Goal: Task Accomplishment & Management: Manage account settings

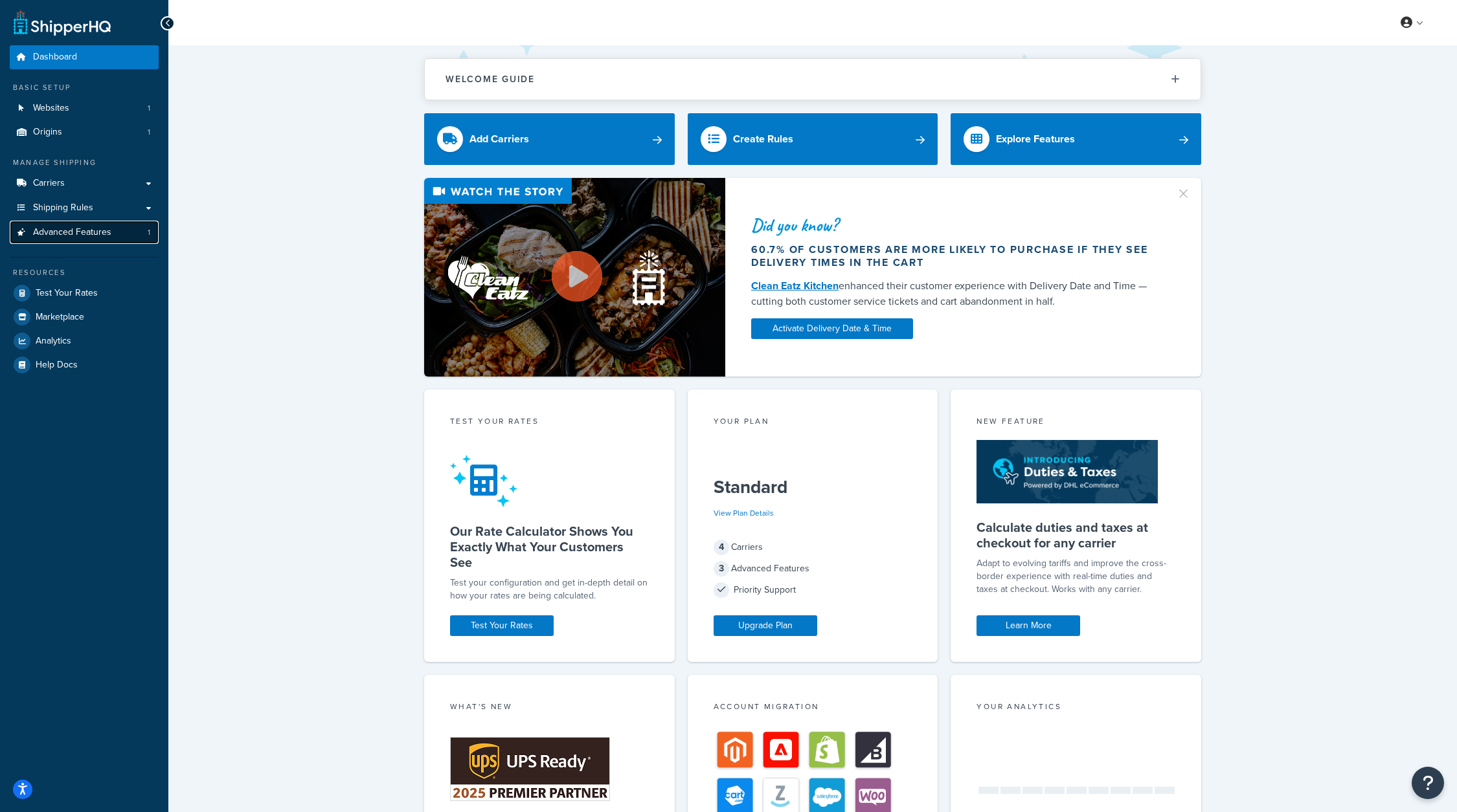
click at [95, 228] on span "Advanced Features" at bounding box center [72, 232] width 79 height 11
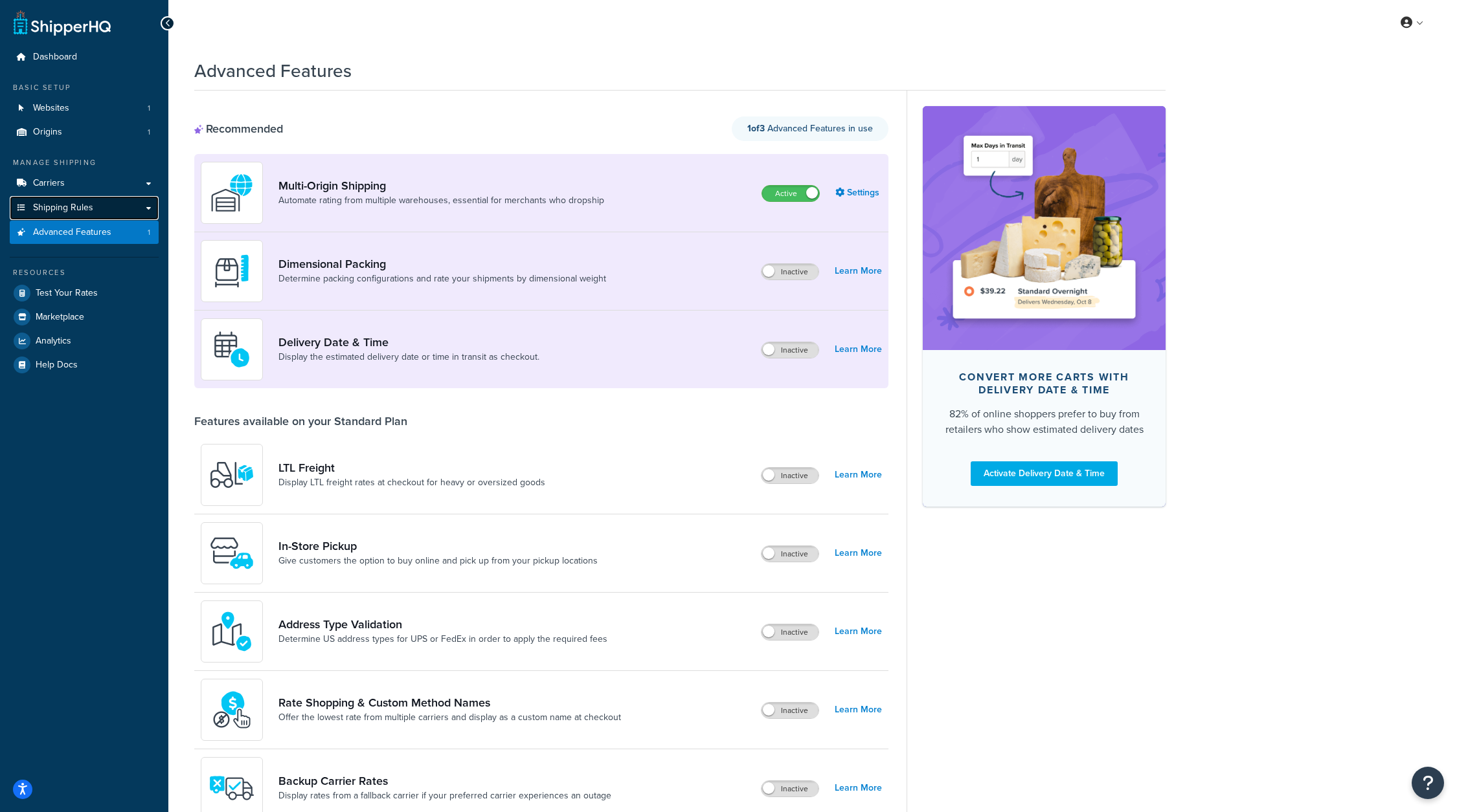
click at [99, 213] on link "Shipping Rules" at bounding box center [84, 208] width 149 height 24
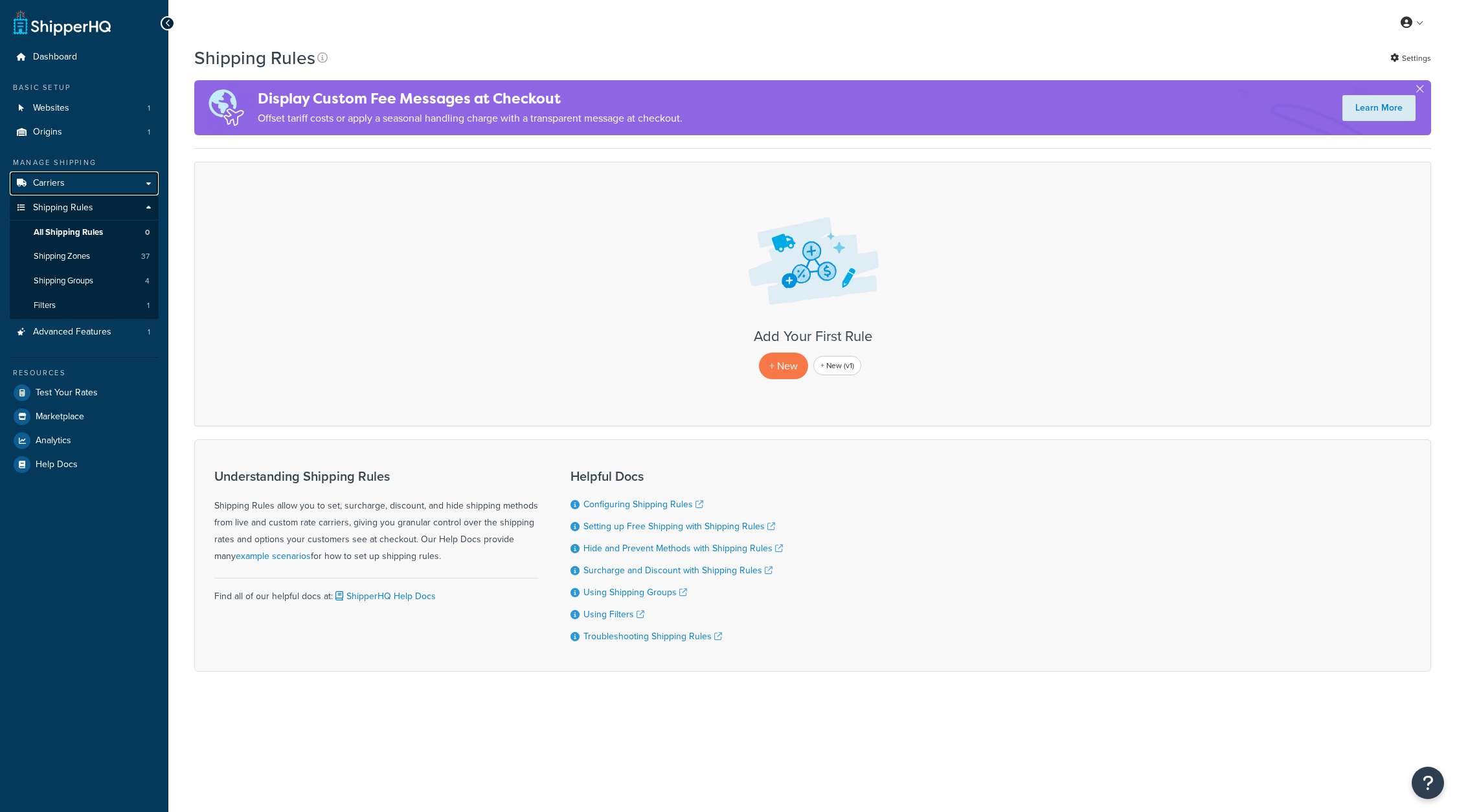
click at [107, 190] on link "Carriers" at bounding box center [84, 183] width 149 height 24
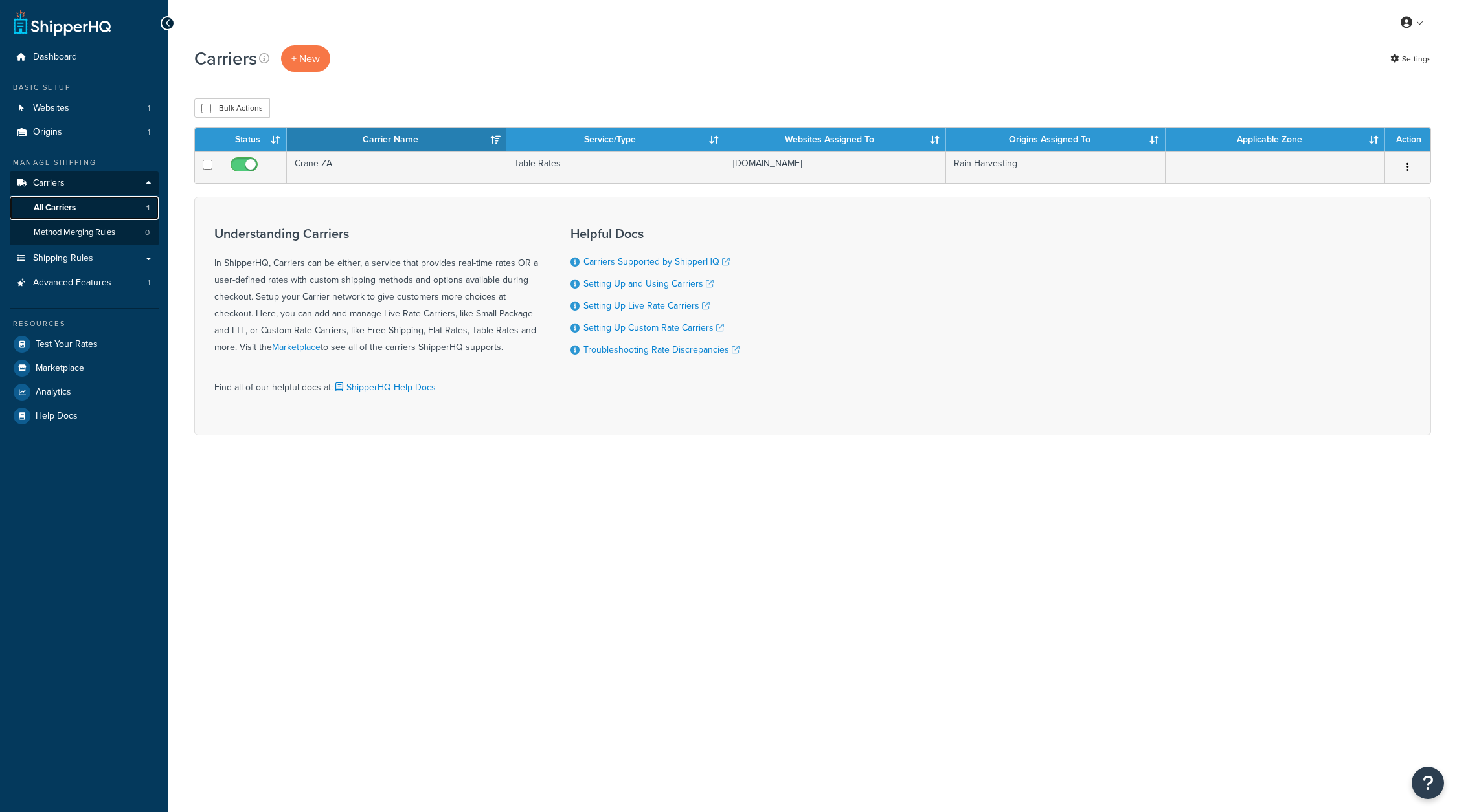
click at [105, 210] on link "All Carriers 1" at bounding box center [84, 208] width 149 height 24
click at [102, 263] on link "Shipping Rules" at bounding box center [84, 258] width 149 height 24
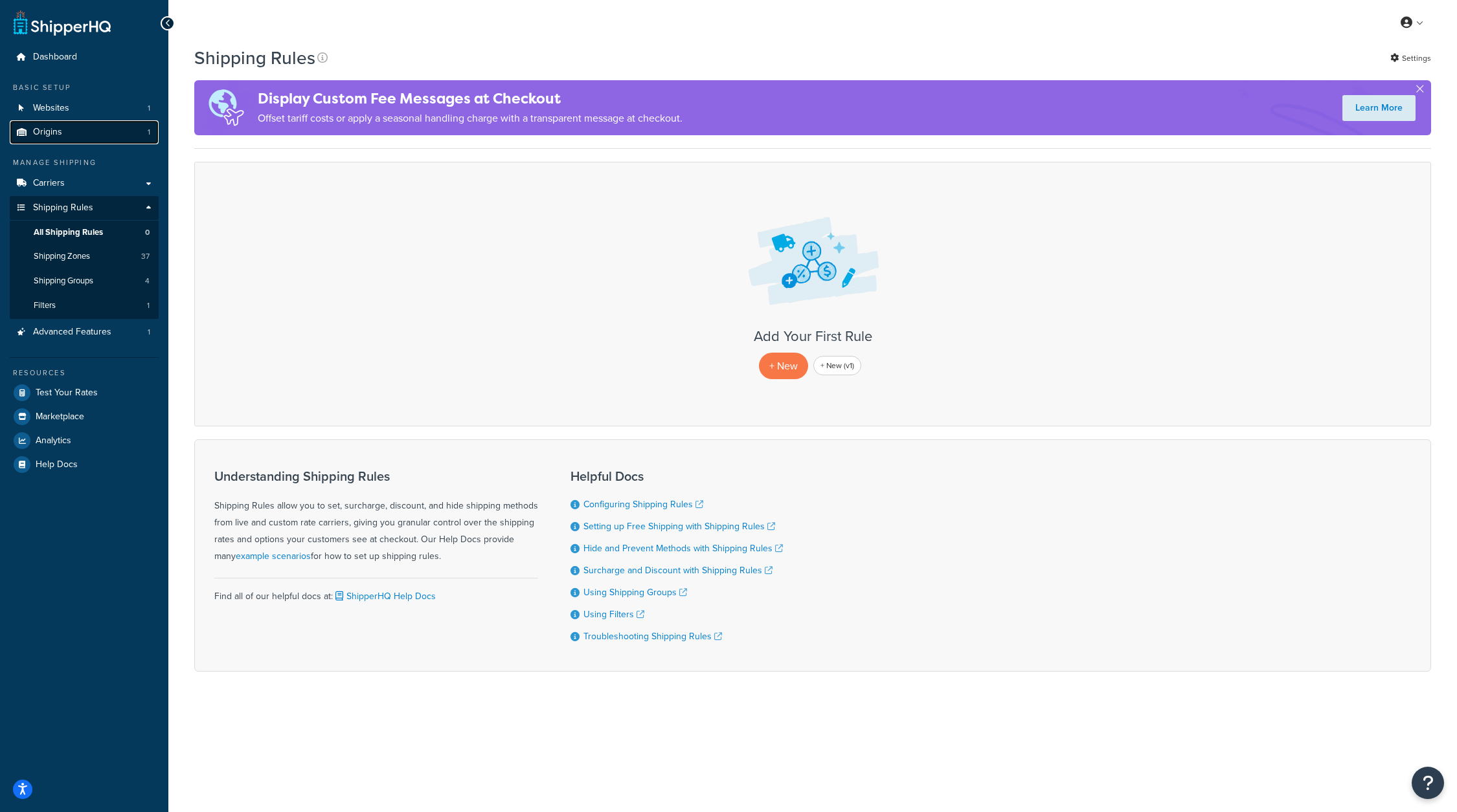
click at [107, 125] on link "Origins 1" at bounding box center [84, 132] width 149 height 24
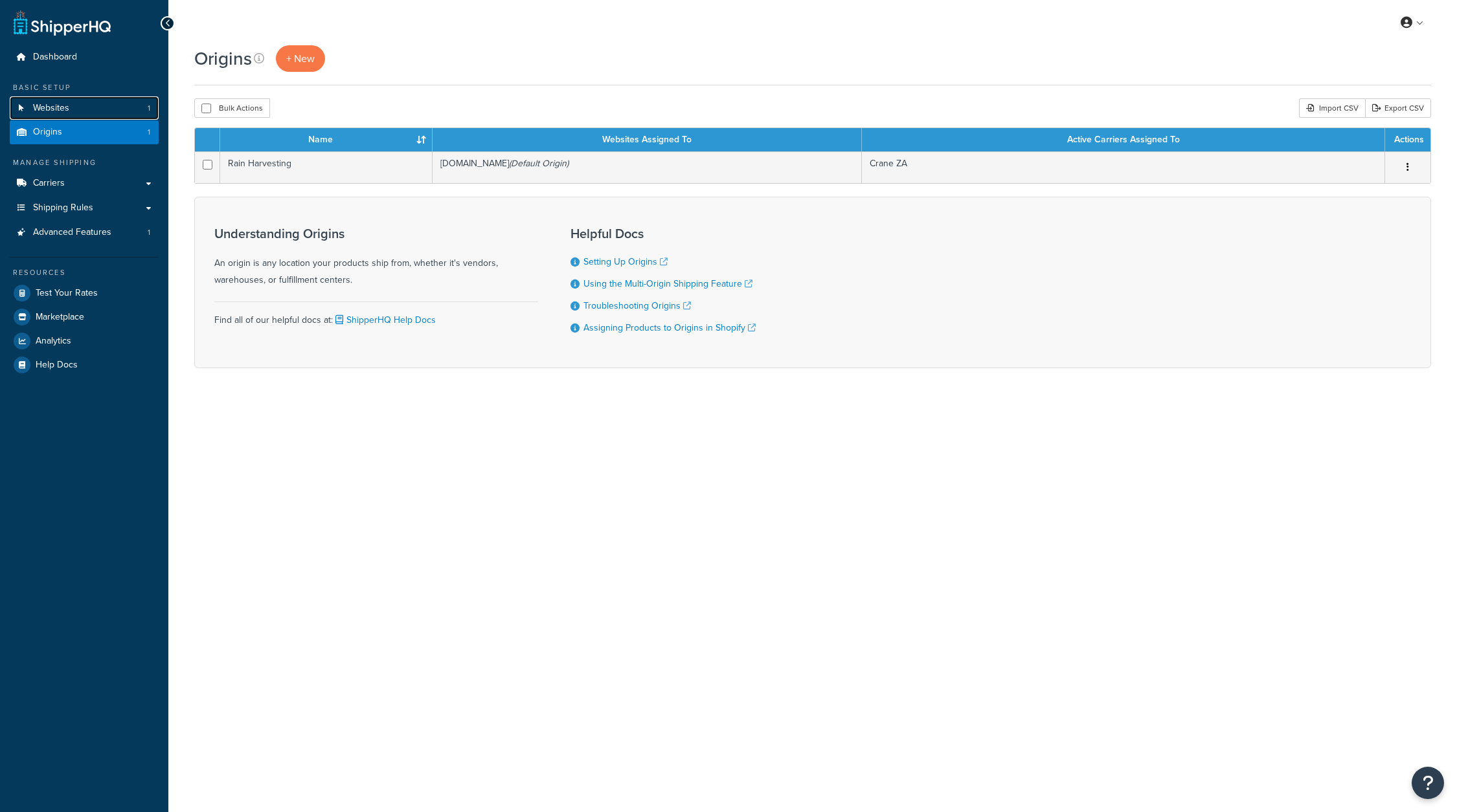
click at [110, 115] on link "Websites 1" at bounding box center [84, 108] width 149 height 24
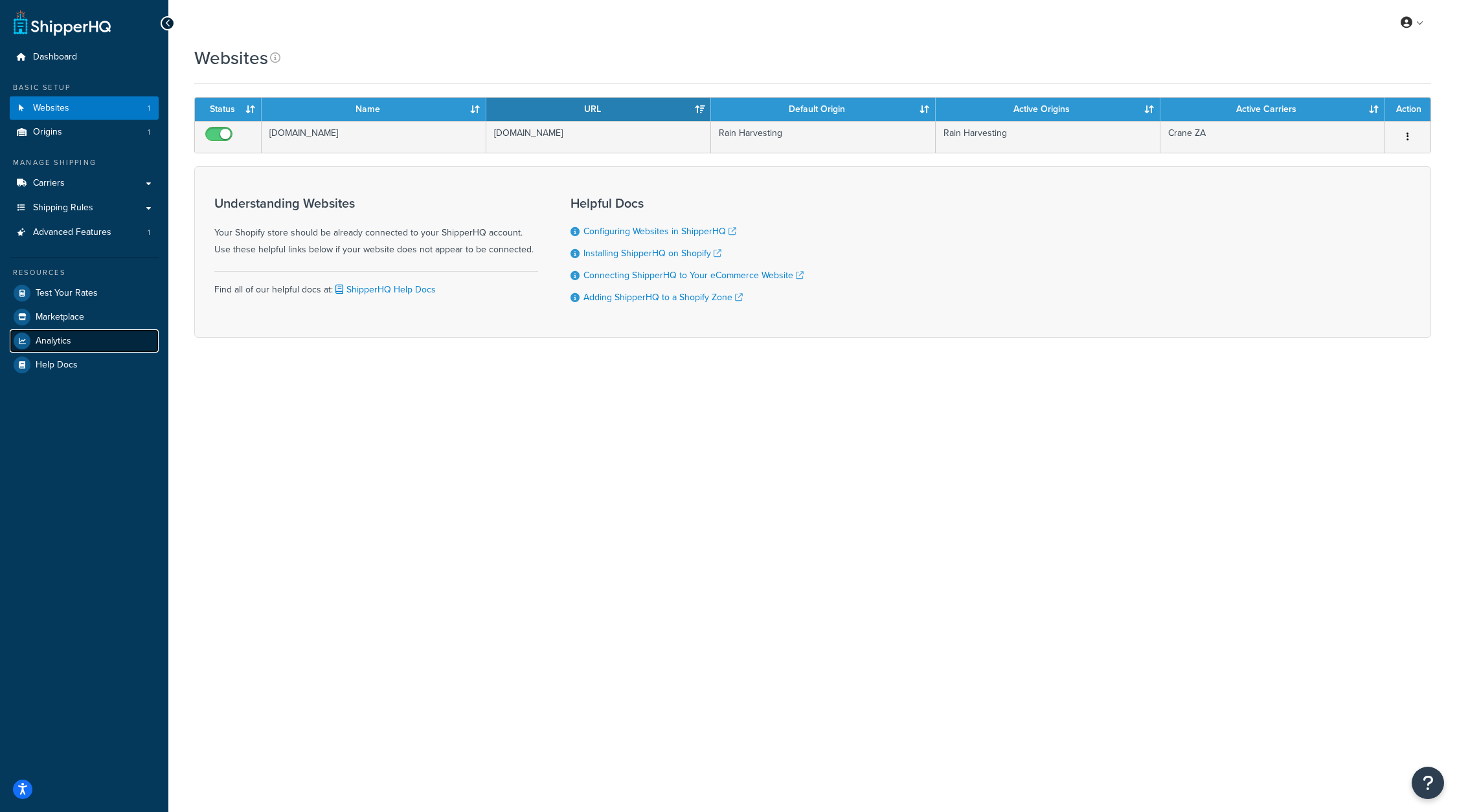
click at [80, 342] on link "Analytics" at bounding box center [84, 341] width 149 height 23
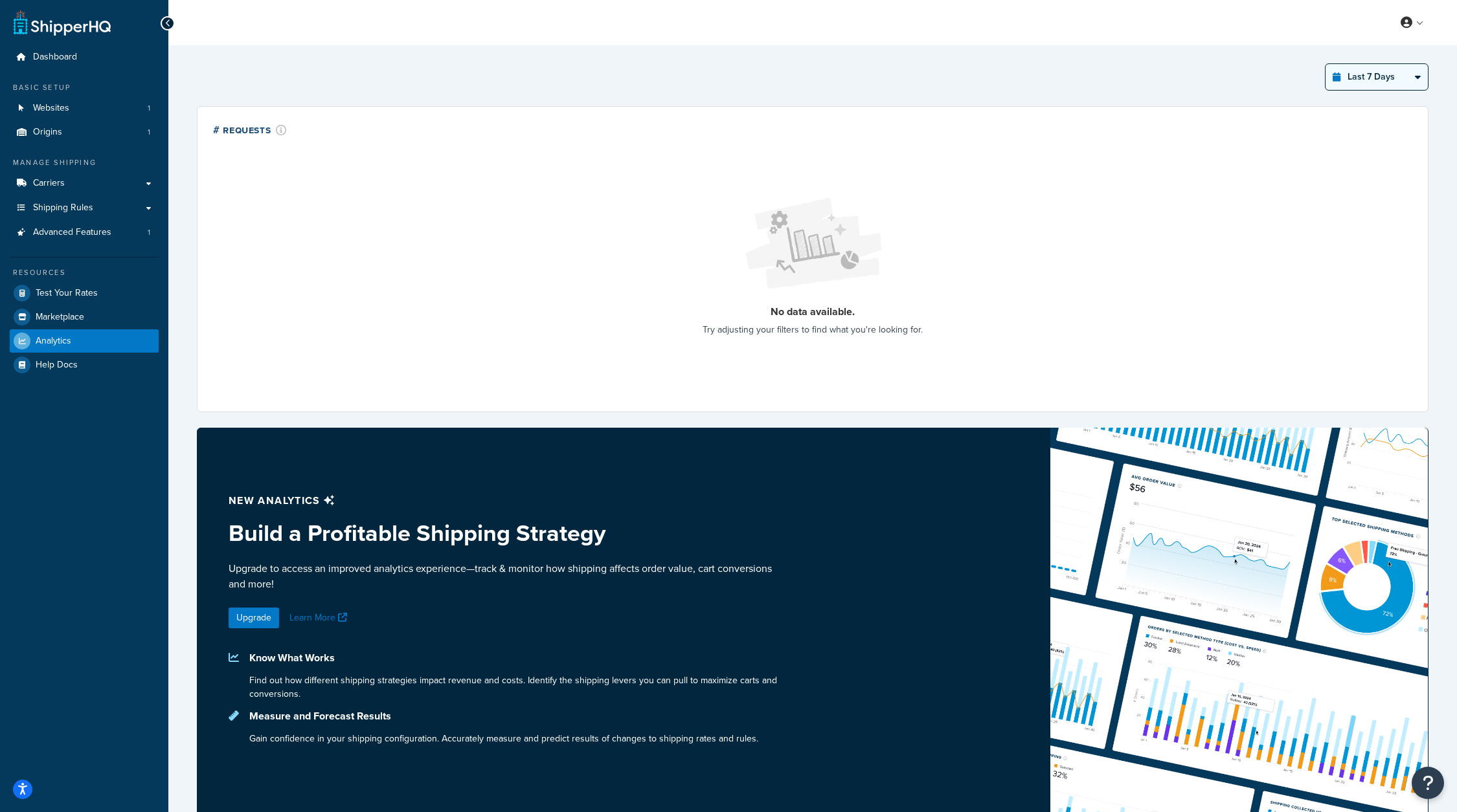
click at [1370, 73] on select "Last 24 Hours Last 7 Days Last 30 Days Last 3 Months Last 6 Months Last 12 Mont…" at bounding box center [1377, 77] width 102 height 26
select select "last_30_days"
click at [1327, 64] on select "Last 24 Hours Last 7 Days Last 30 Days Last 3 Months Last 6 Months Last 12 Mont…" at bounding box center [1377, 77] width 102 height 26
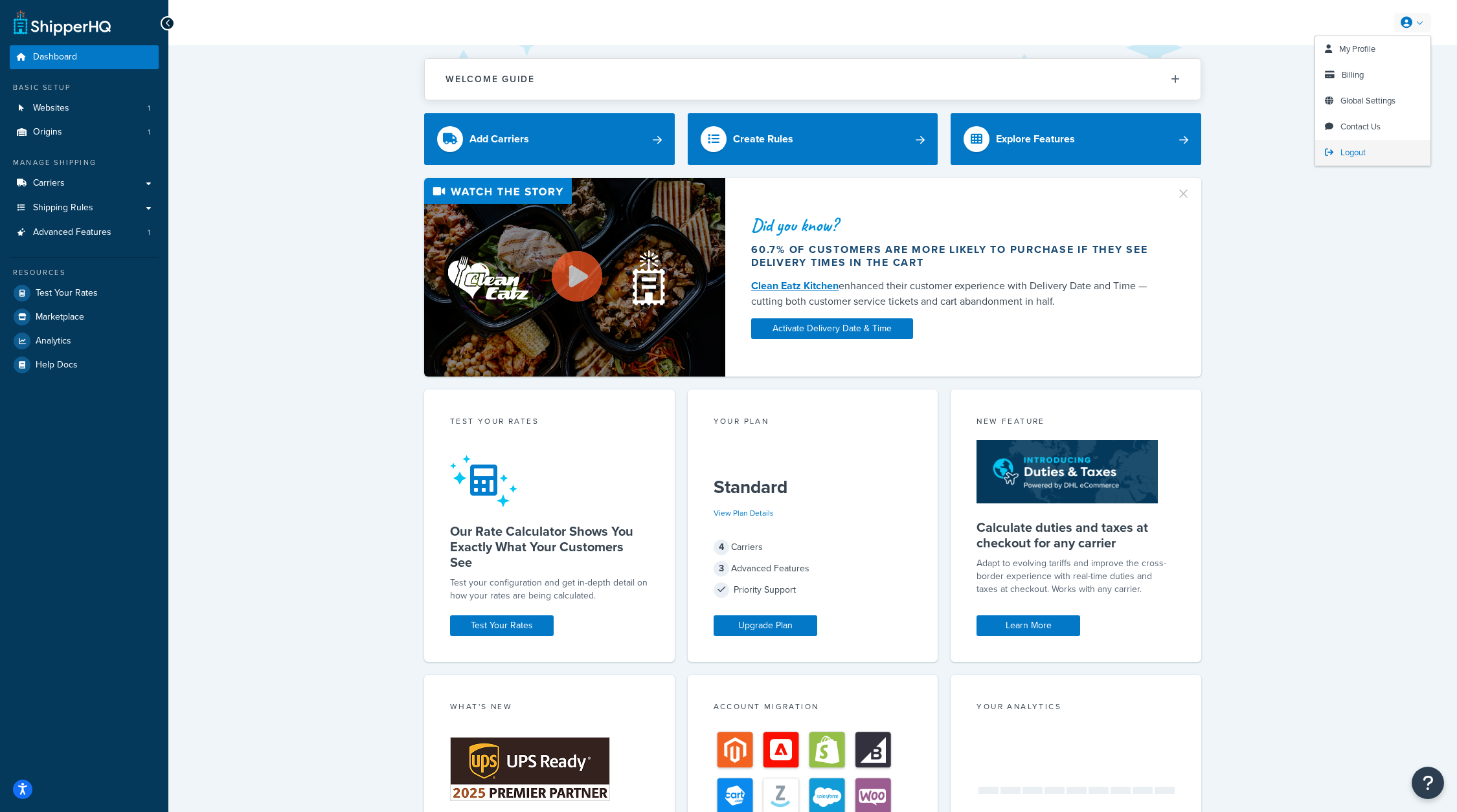
click at [1363, 149] on span "Logout" at bounding box center [1352, 152] width 25 height 12
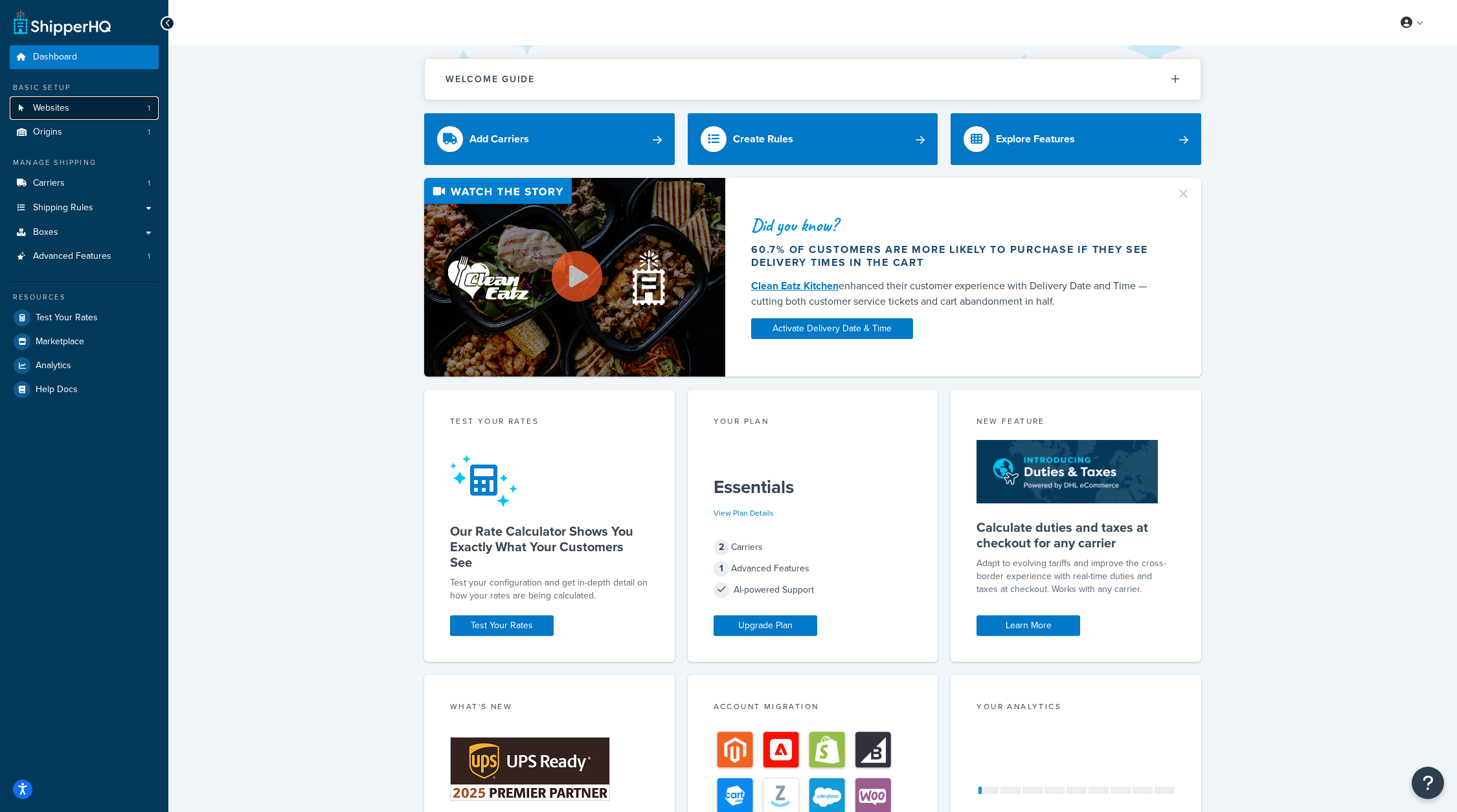
click at [125, 112] on link "Websites 1" at bounding box center [84, 108] width 149 height 24
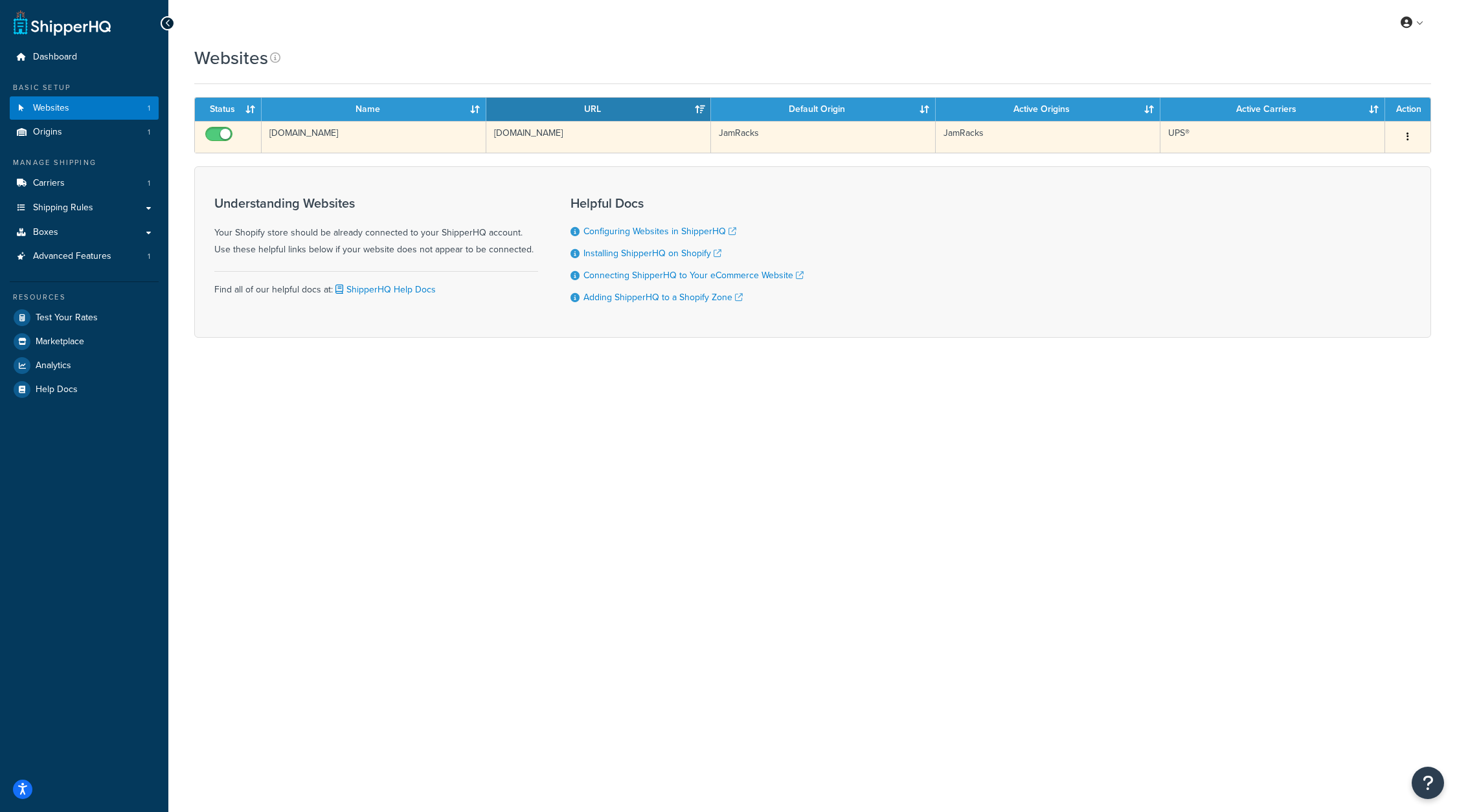
click at [333, 130] on td "pxwwxc-xw.myshopify.com" at bounding box center [374, 137] width 225 height 32
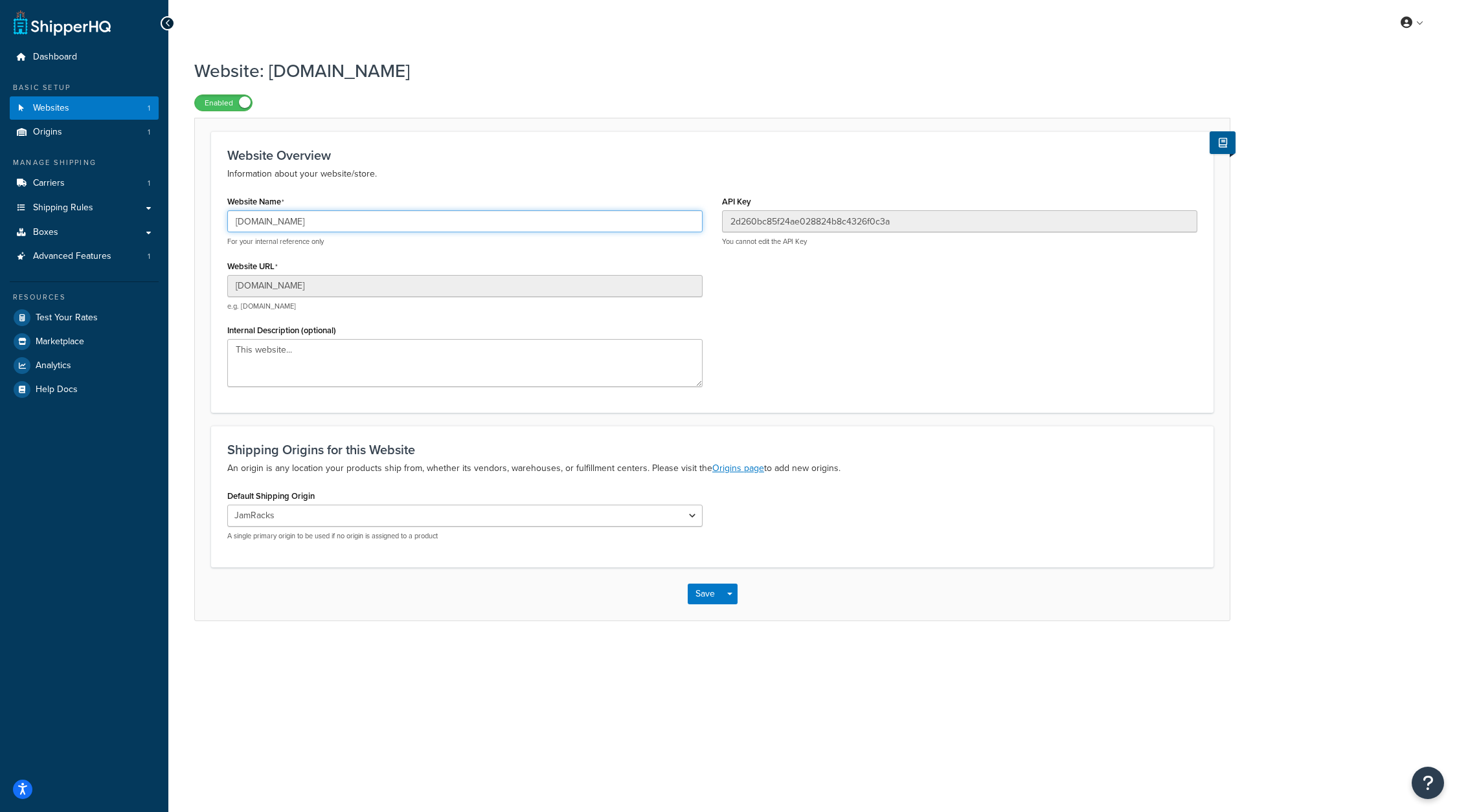
click at [337, 215] on input "pxwwxc-xw.myshopify.com" at bounding box center [464, 221] width 475 height 22
